Goal: Find specific page/section: Find specific page/section

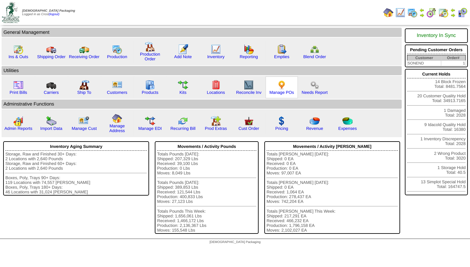
click at [282, 90] on img at bounding box center [281, 85] width 10 height 10
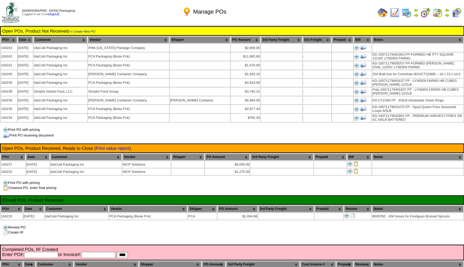
click at [393, 10] on img at bounding box center [395, 13] width 10 height 10
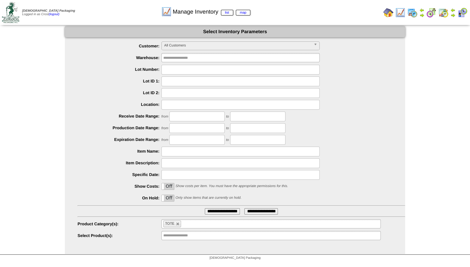
click at [177, 44] on span "All Customers" at bounding box center [237, 46] width 147 height 8
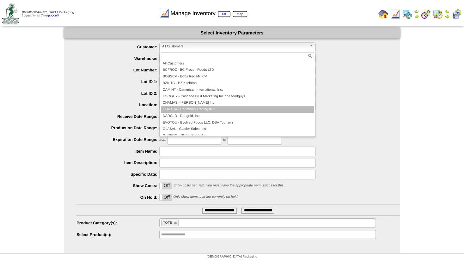
scroll to position [38, 0]
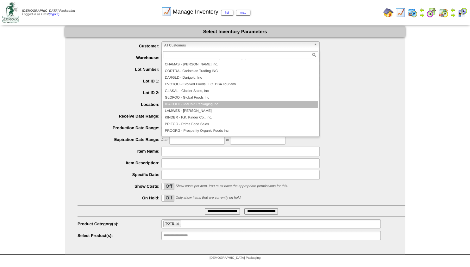
click at [184, 105] on li "IDACOLD - IdaCold Packaging Inc." at bounding box center [240, 104] width 155 height 7
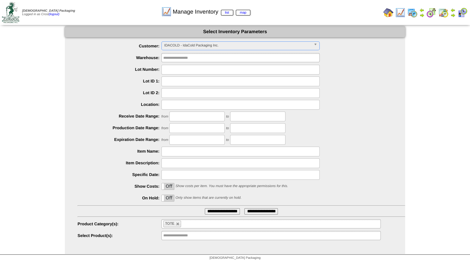
click at [167, 190] on div "On Off Show costs per item. You must have the appropriate permissions for this." at bounding box center [240, 187] width 327 height 10
click at [168, 189] on label "Off" at bounding box center [168, 186] width 12 height 6
drag, startPoint x: 175, startPoint y: 223, endPoint x: 179, endPoint y: 223, distance: 3.8
click at [176, 223] on li "TOTE" at bounding box center [172, 224] width 18 height 7
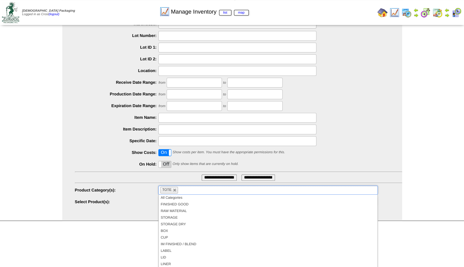
scroll to position [38, 0]
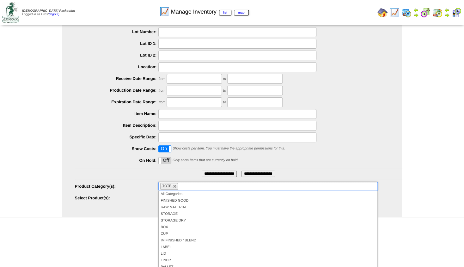
drag, startPoint x: 372, startPoint y: 207, endPoint x: 374, endPoint y: 211, distance: 4.5
click at [374, 211] on ul "All Categories FINISHED GOOD RAW MATERIAL STORAGE STORAGE DRY BOX CUP IM FINISH…" at bounding box center [268, 229] width 219 height 76
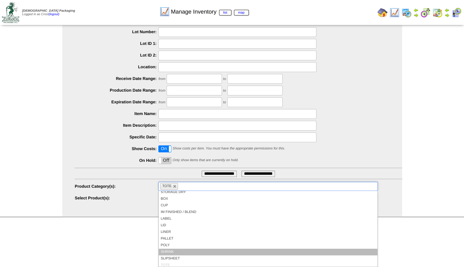
click at [167, 253] on li "SHRINK" at bounding box center [268, 252] width 219 height 7
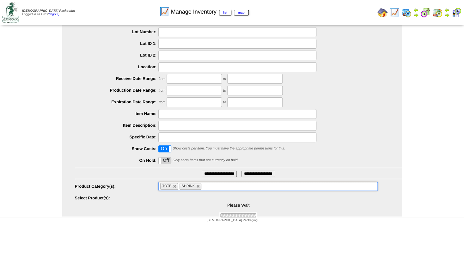
scroll to position [0, 0]
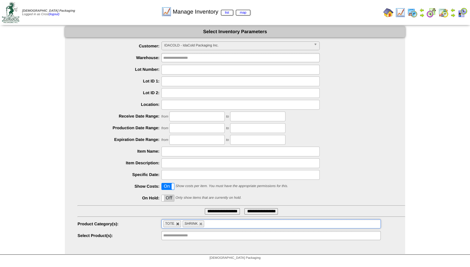
click at [178, 224] on link at bounding box center [178, 224] width 4 height 4
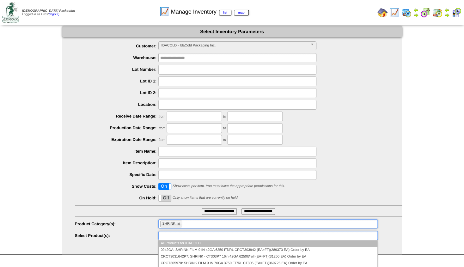
click at [181, 234] on input "text" at bounding box center [180, 236] width 40 height 8
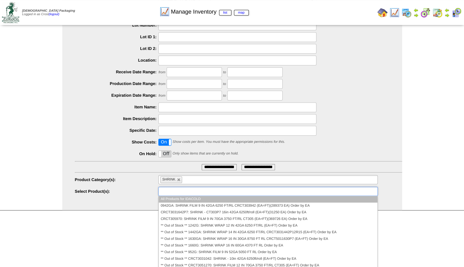
scroll to position [46, 0]
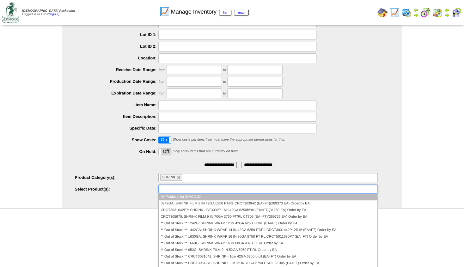
type input "**********"
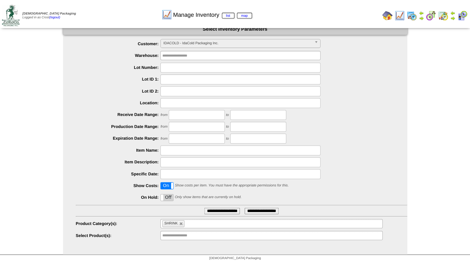
scroll to position [0, 0]
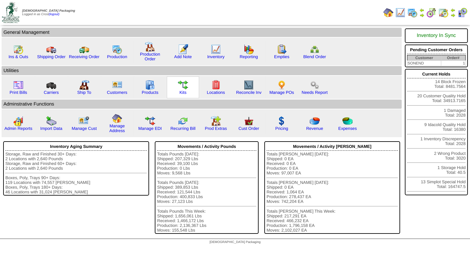
click at [185, 85] on img at bounding box center [183, 85] width 10 height 10
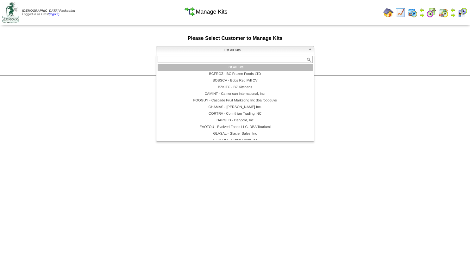
click at [232, 51] on span "List All Kits" at bounding box center [232, 50] width 147 height 8
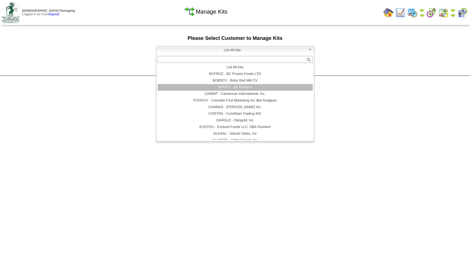
scroll to position [38, 0]
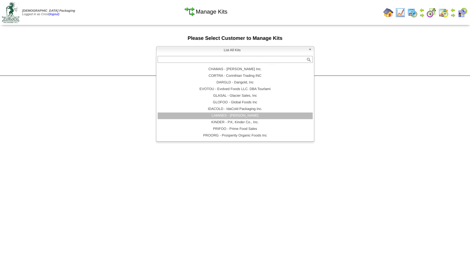
click at [232, 116] on li "LAMWES - Lamb-Weston" at bounding box center [235, 116] width 155 height 7
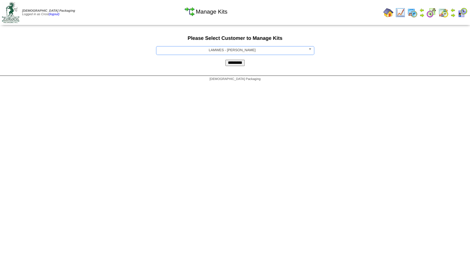
click at [238, 64] on input "*********" at bounding box center [234, 63] width 19 height 6
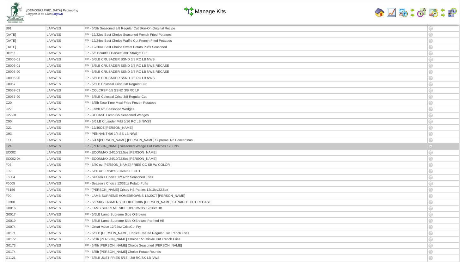
scroll to position [1619, 0]
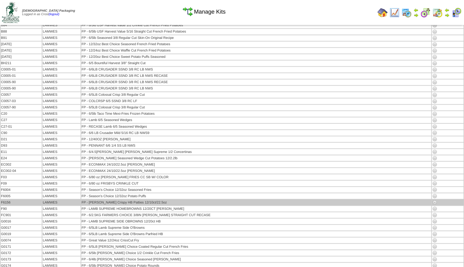
click at [432, 201] on img at bounding box center [434, 202] width 5 height 5
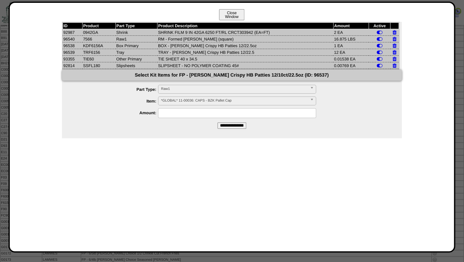
click at [229, 16] on button "Close Window" at bounding box center [231, 14] width 25 height 11
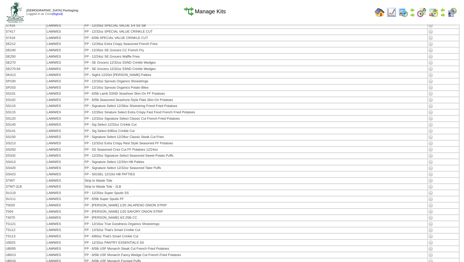
scroll to position [2472, 0]
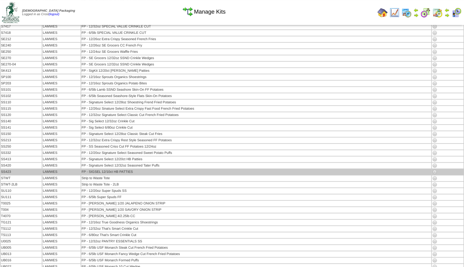
click at [432, 171] on img at bounding box center [434, 172] width 5 height 5
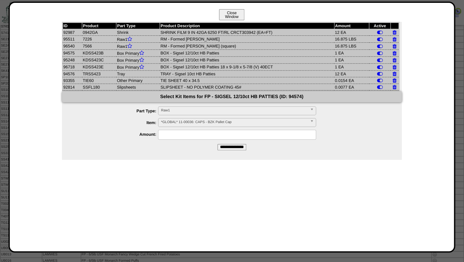
click at [230, 12] on button "Close Window" at bounding box center [231, 14] width 25 height 11
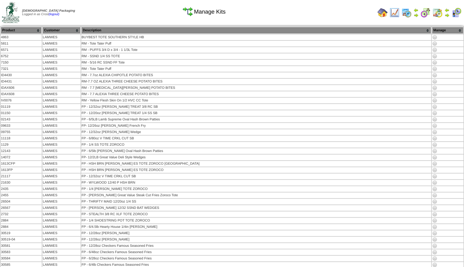
click at [379, 11] on img at bounding box center [383, 13] width 10 height 10
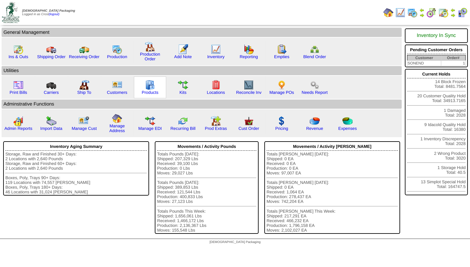
click at [149, 88] on img at bounding box center [150, 85] width 10 height 10
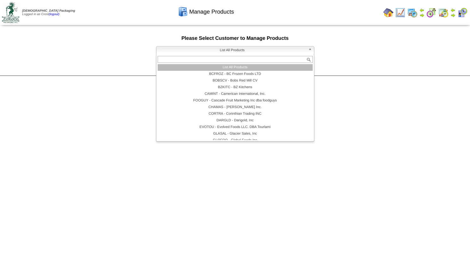
click at [222, 53] on span "List All Products" at bounding box center [232, 50] width 147 height 8
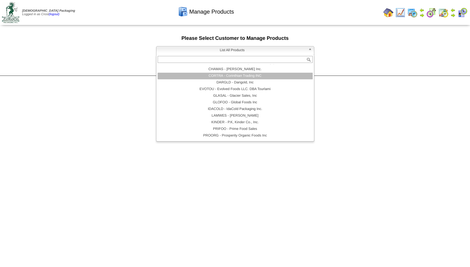
scroll to position [57, 0]
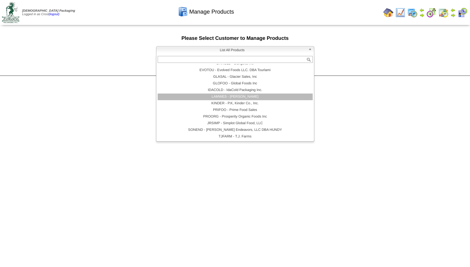
click at [226, 99] on li "LAMWES - Lamb-Weston" at bounding box center [235, 97] width 155 height 7
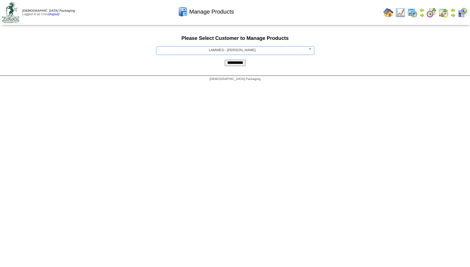
click at [238, 65] on input "**********" at bounding box center [235, 63] width 21 height 6
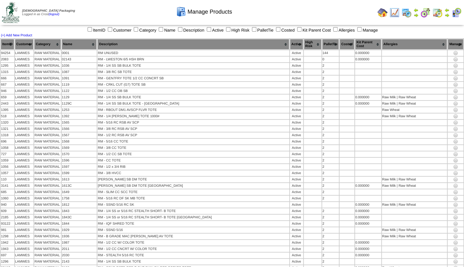
click at [54, 45] on th "Category" at bounding box center [47, 44] width 27 height 11
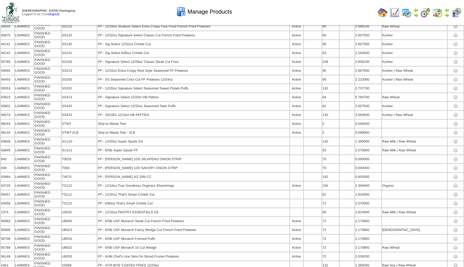
scroll to position [8698, 0]
